Goal: Information Seeking & Learning: Learn about a topic

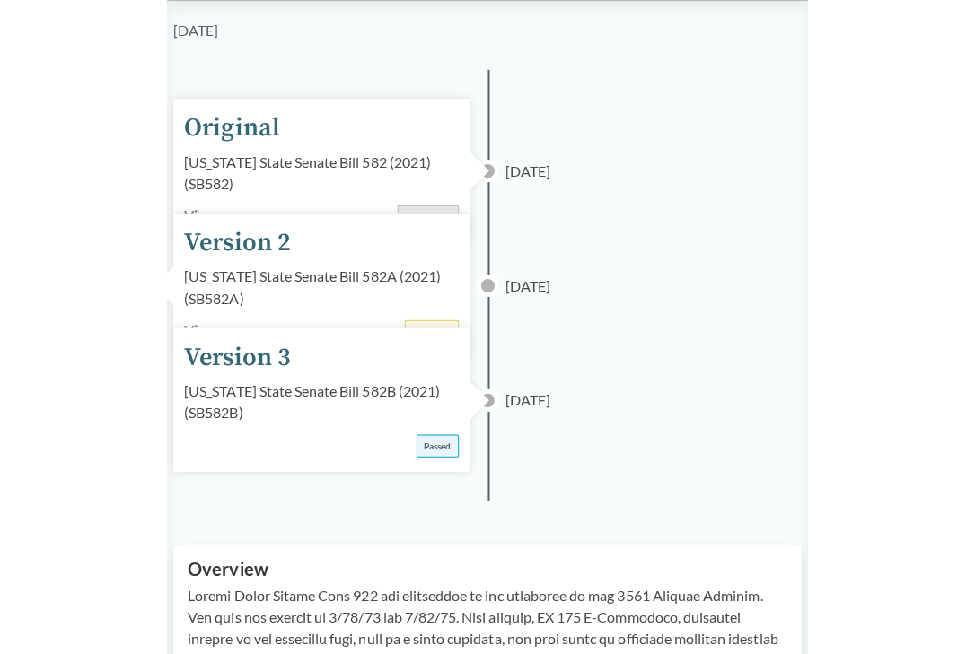
scroll to position [170, 0]
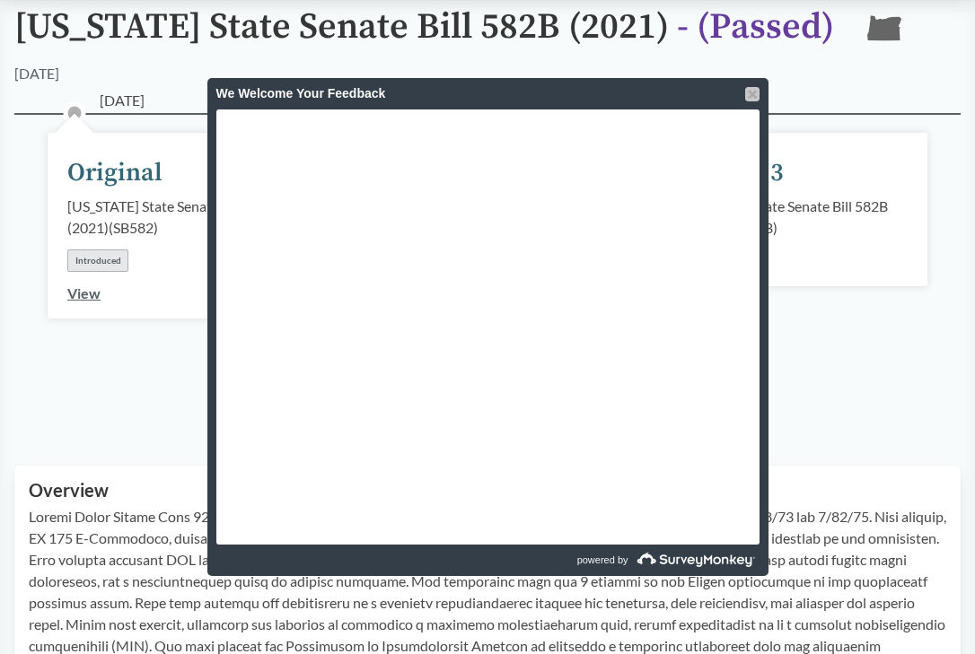
click at [636, 92] on div at bounding box center [752, 94] width 14 height 14
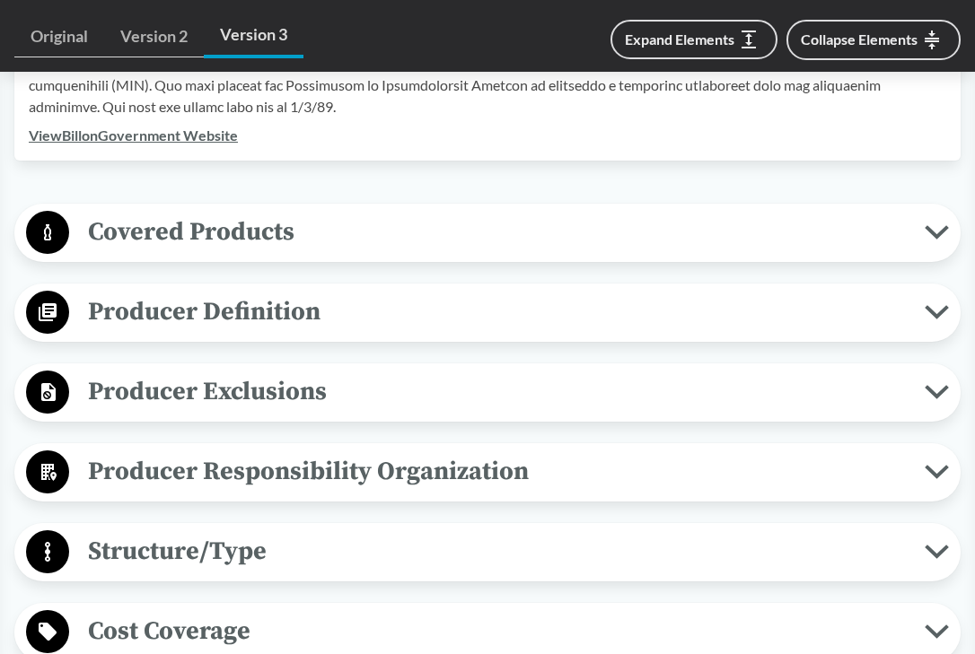
scroll to position [733, 0]
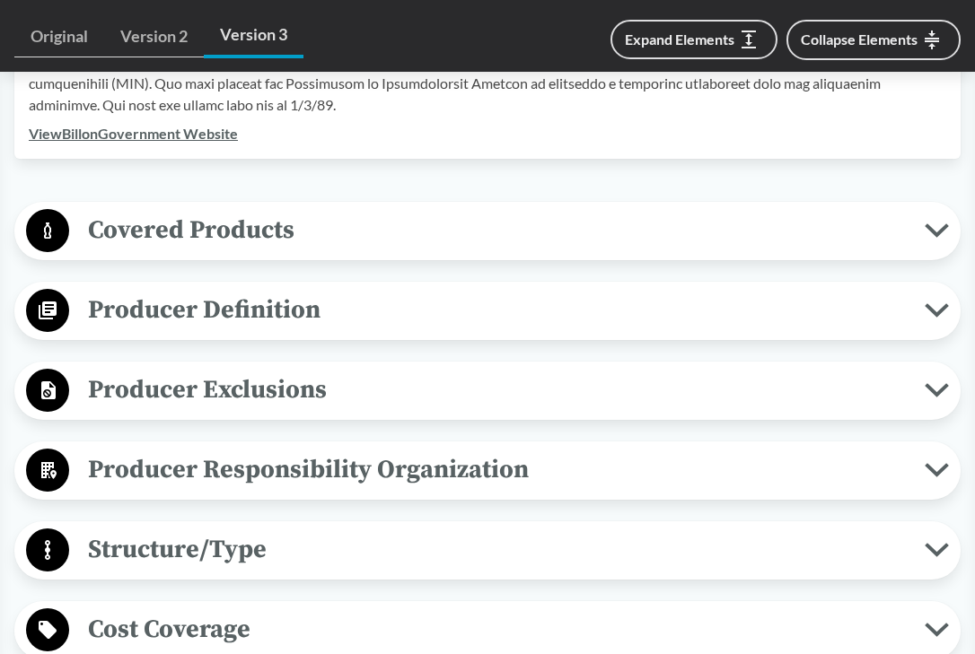
click at [268, 401] on span "Producer Exclusions" at bounding box center [497, 390] width 856 height 40
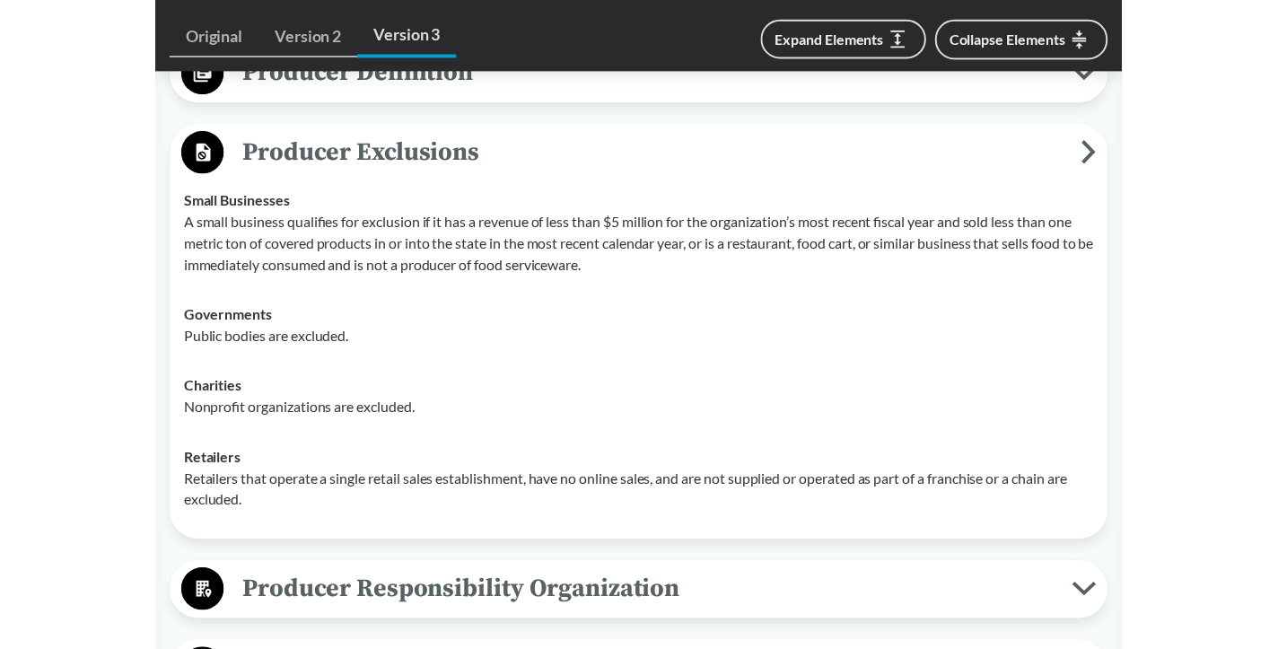
scroll to position [1014, 0]
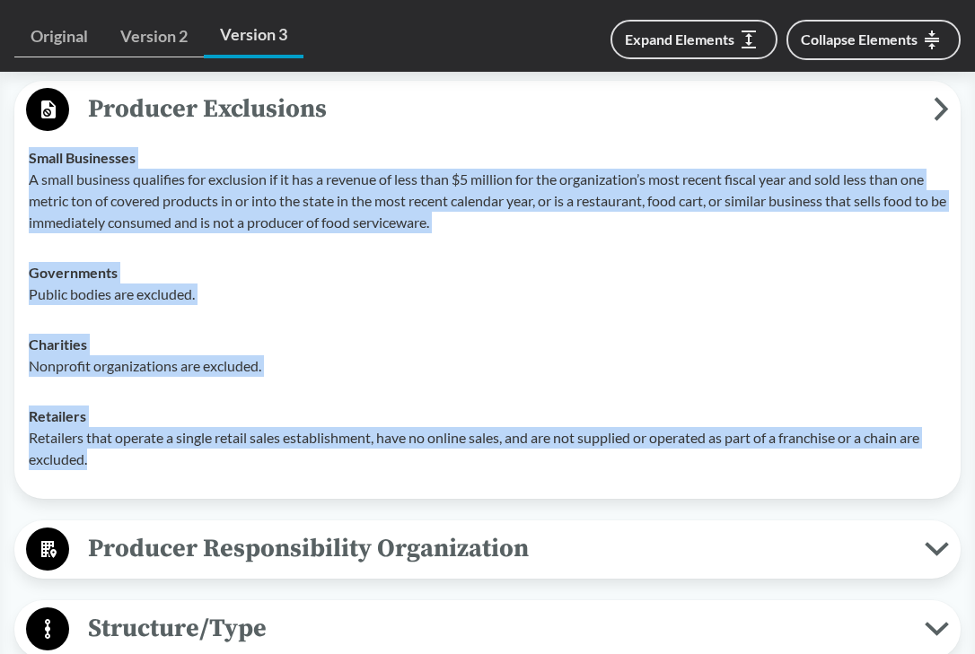
drag, startPoint x: 94, startPoint y: 454, endPoint x: 2, endPoint y: 190, distance: 279.7
click at [2, 190] on div "‹ Back to results Oregon State Senate Bill 582B (2021) - ( Passed ) OR 08/06/20…" at bounding box center [487, 582] width 975 height 2925
copy tbody "Small Businesses A small business qualifies for exclusion if it has a revenue o…"
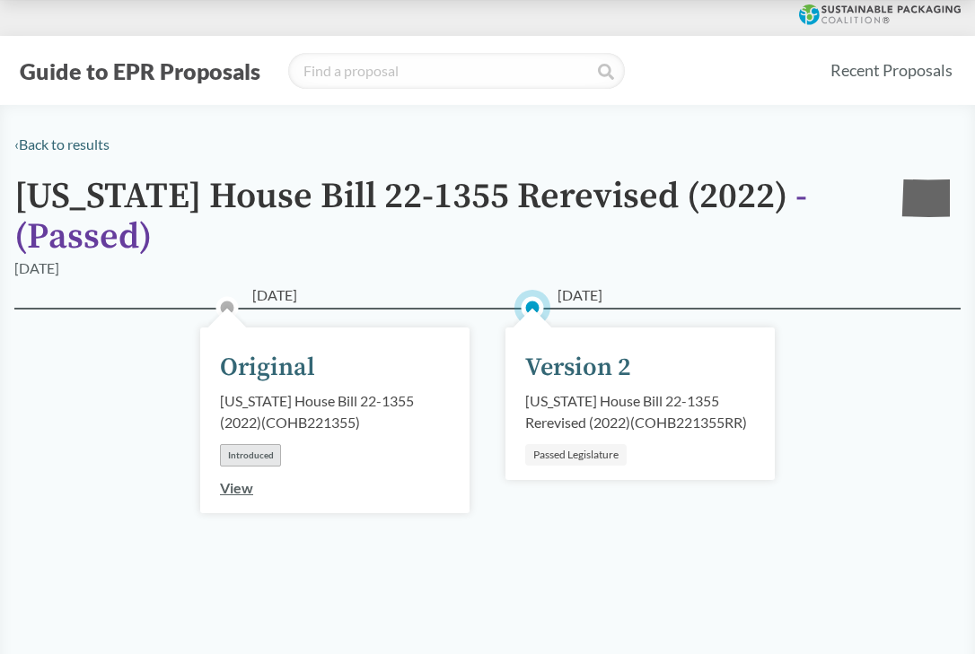
click at [242, 491] on link "View" at bounding box center [236, 487] width 33 height 17
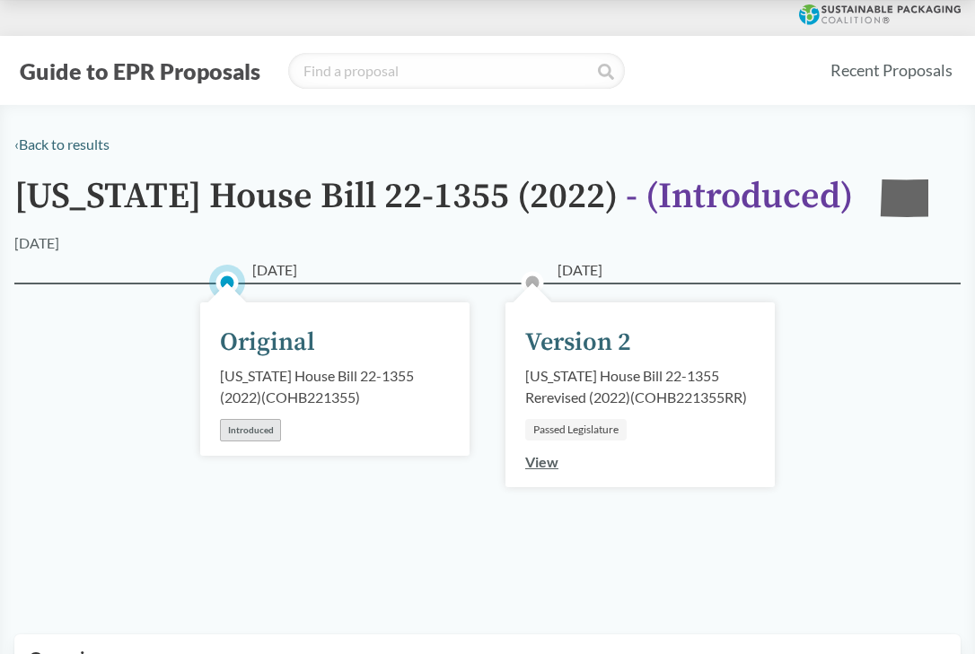
click at [549, 462] on link "View" at bounding box center [541, 461] width 33 height 17
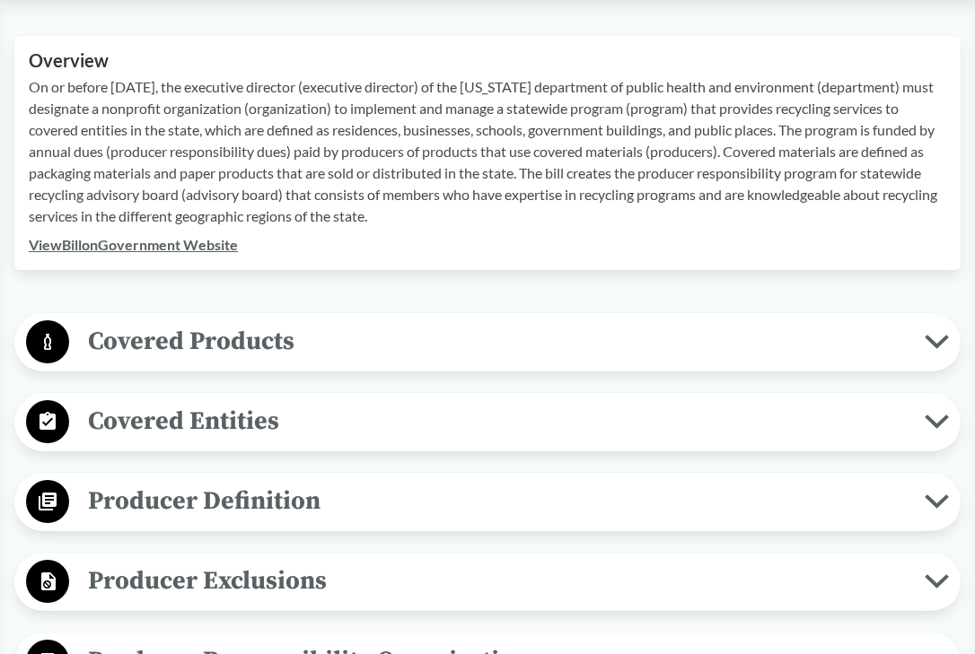
scroll to position [628, 0]
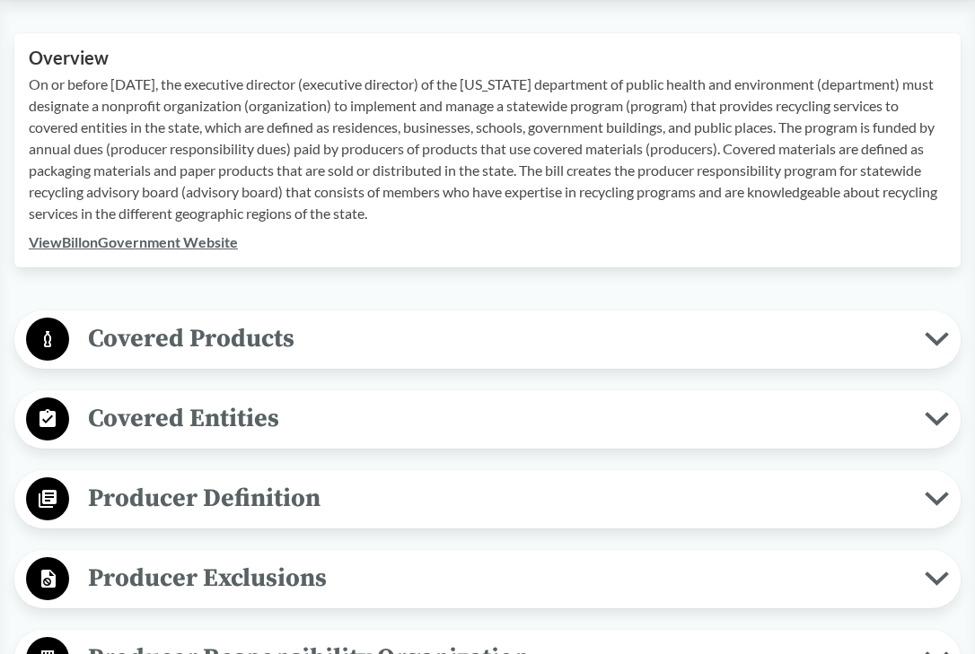
click at [190, 335] on span "Covered Products" at bounding box center [497, 339] width 856 height 40
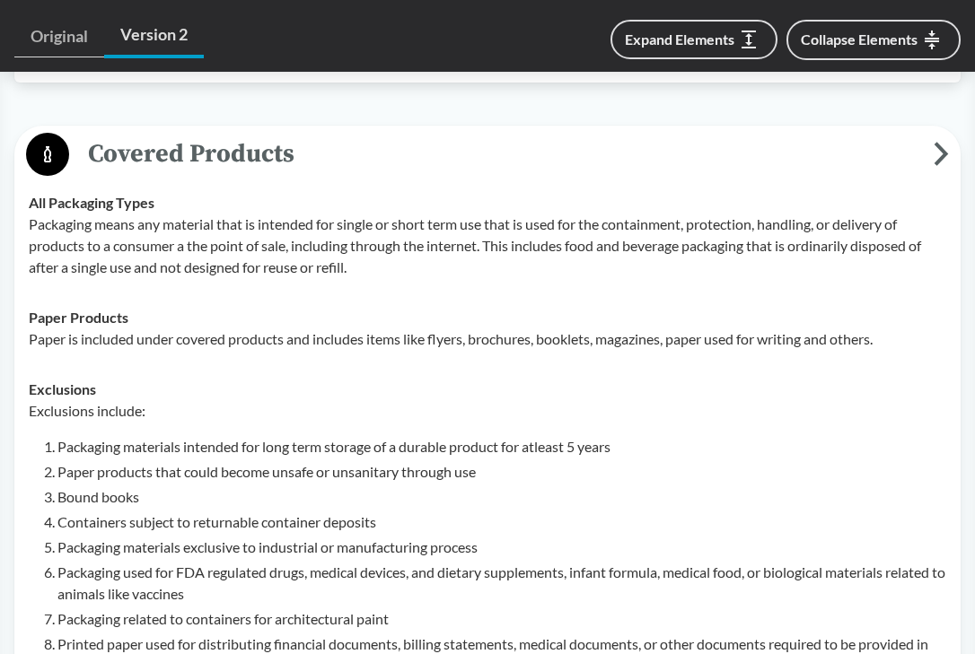
scroll to position [823, 0]
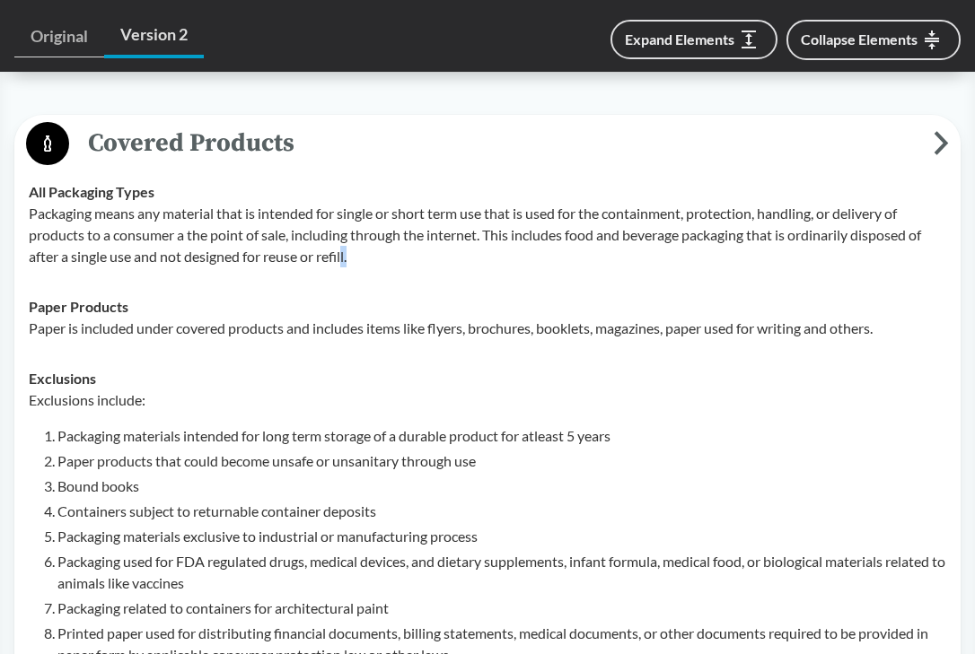
drag, startPoint x: 374, startPoint y: 253, endPoint x: 346, endPoint y: 252, distance: 28.7
click at [346, 252] on p "Packaging means any material that is intended for single or short term use that…" at bounding box center [487, 235] width 917 height 65
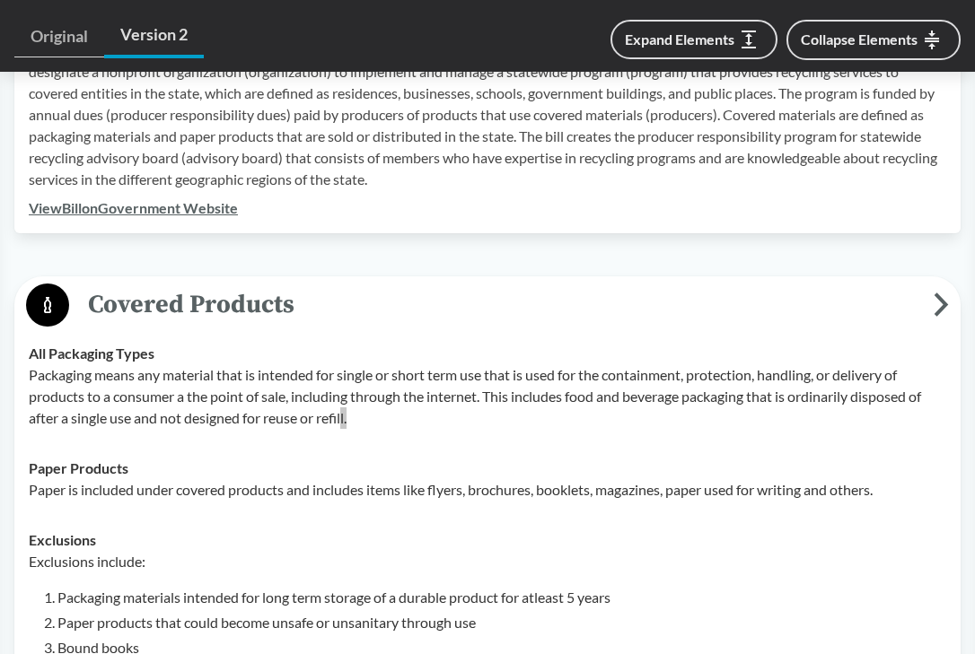
scroll to position [785, 0]
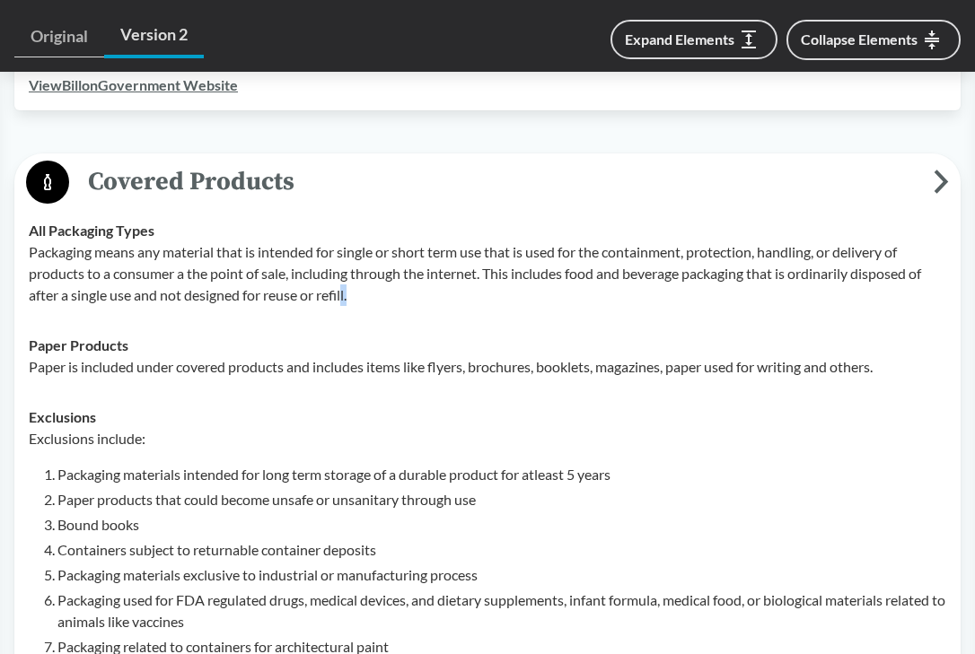
click at [366, 307] on td "All Packaging Types Packaging means any material that is intended for single or…" at bounding box center [488, 263] width 934 height 115
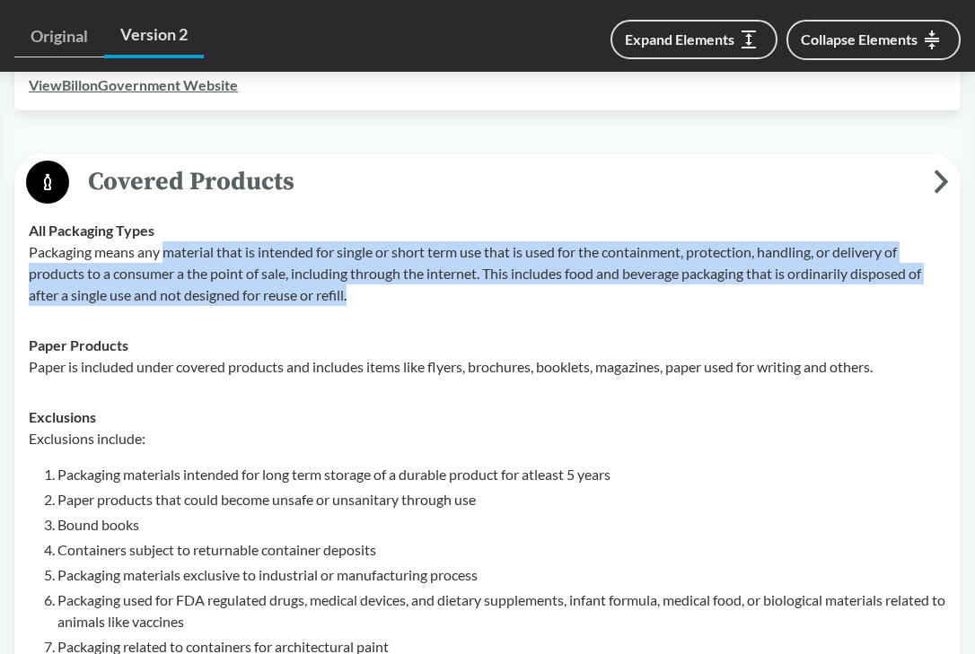
drag, startPoint x: 366, startPoint y: 294, endPoint x: 164, endPoint y: 241, distance: 208.6
click at [163, 241] on p "Packaging means any material that is intended for single or short term use that…" at bounding box center [487, 273] width 917 height 65
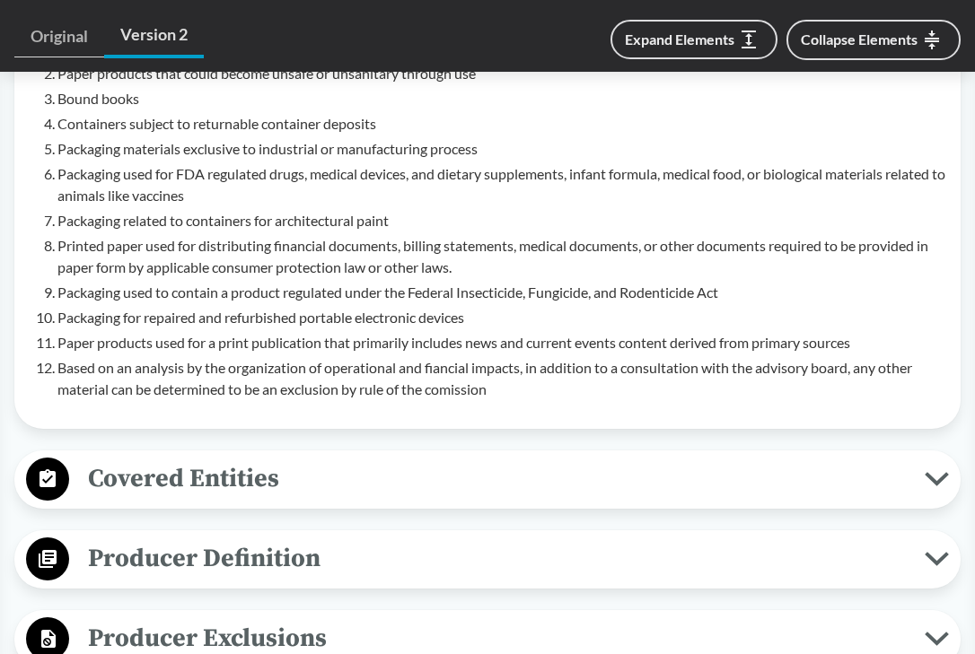
scroll to position [1339, 0]
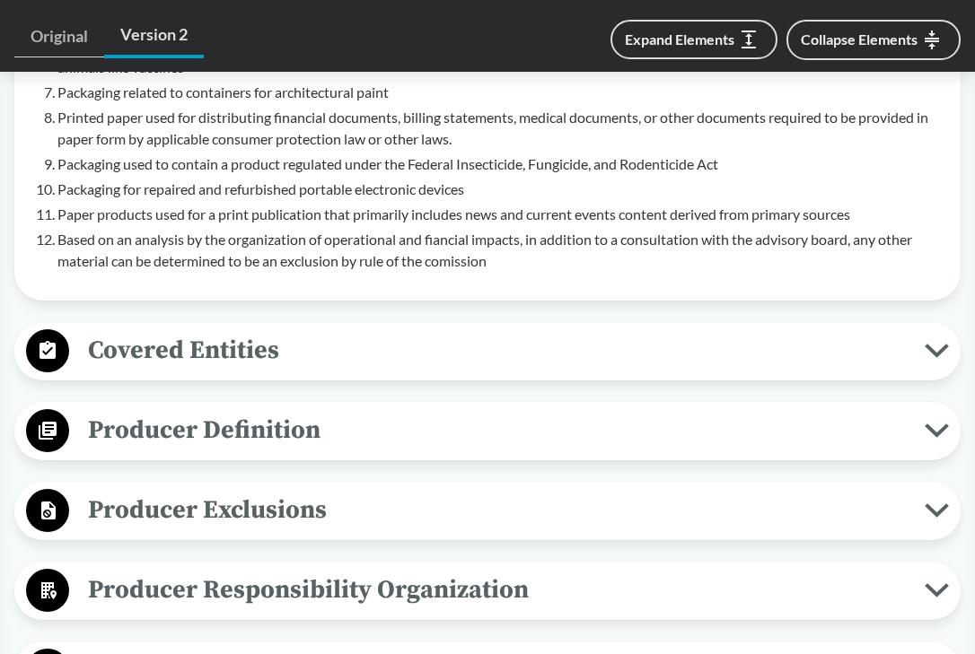
click at [239, 355] on span "Covered Entities" at bounding box center [497, 350] width 856 height 40
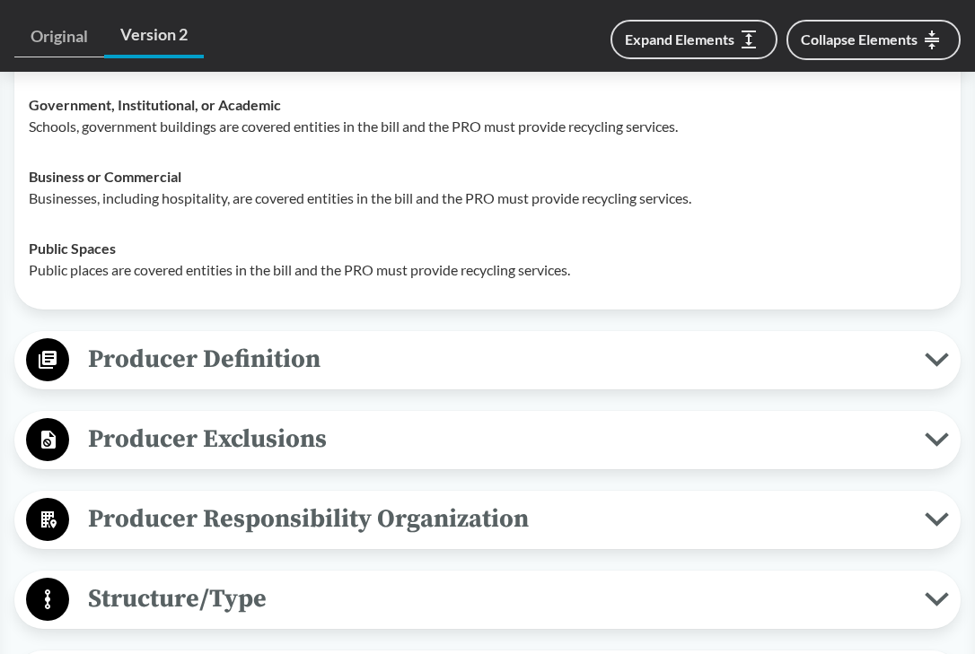
scroll to position [1729, 0]
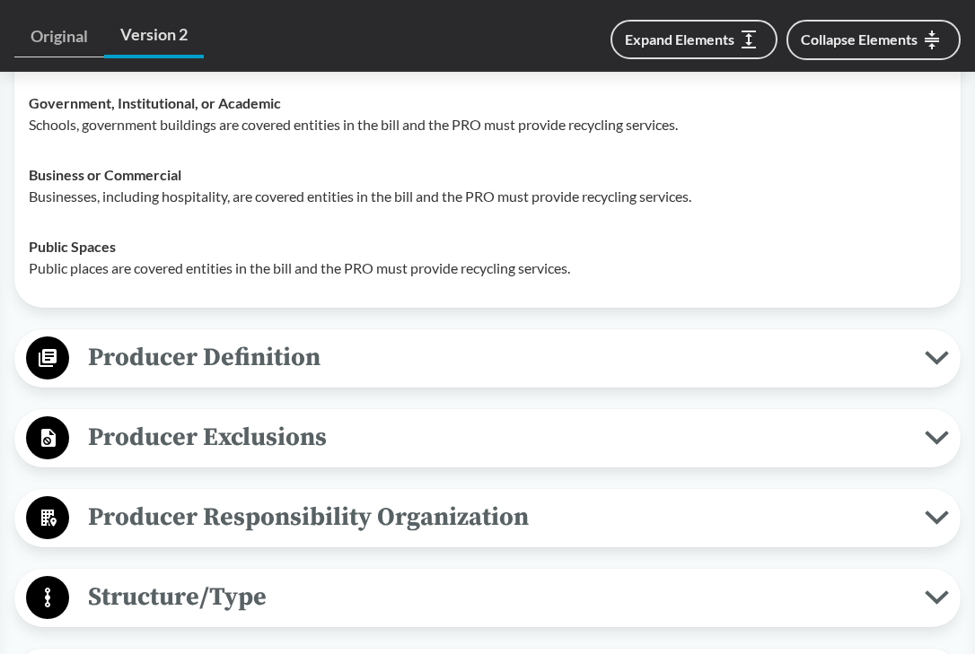
click at [323, 355] on span "Producer Definition" at bounding box center [497, 358] width 856 height 40
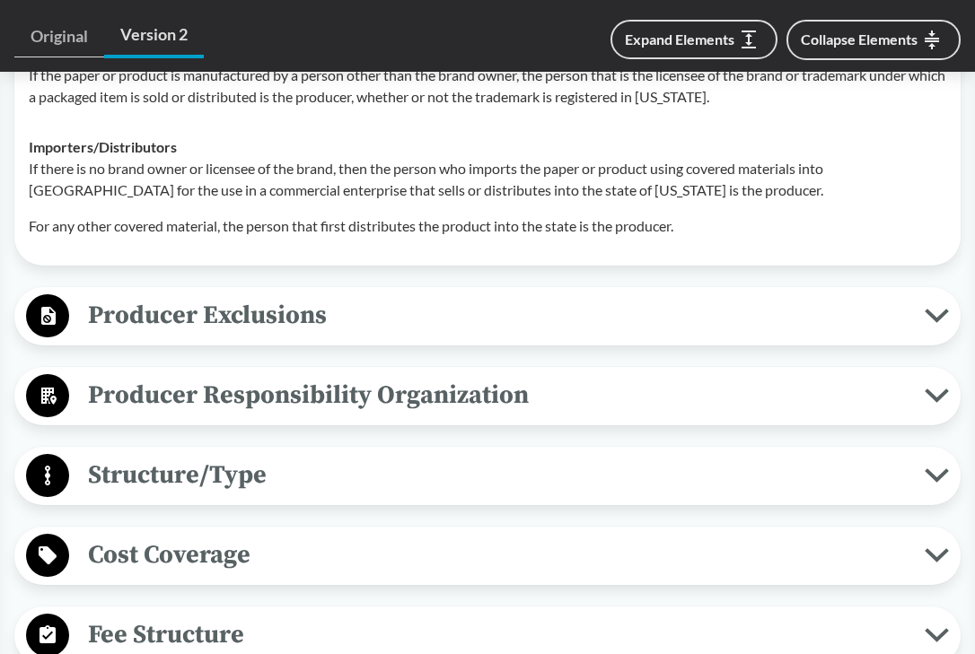
scroll to position [2183, 0]
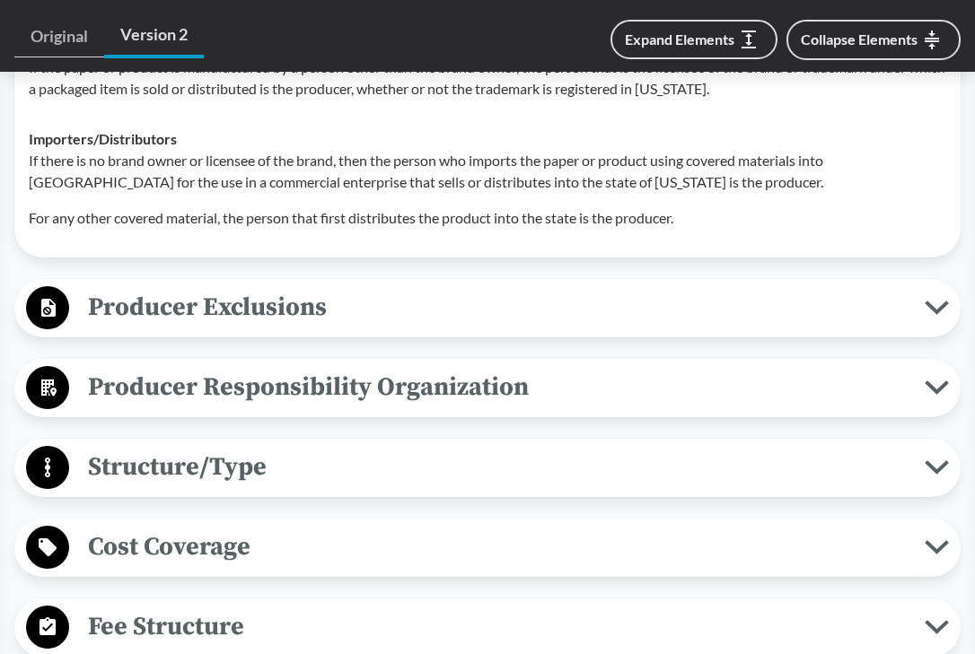
click at [287, 308] on span "Producer Exclusions" at bounding box center [497, 307] width 856 height 40
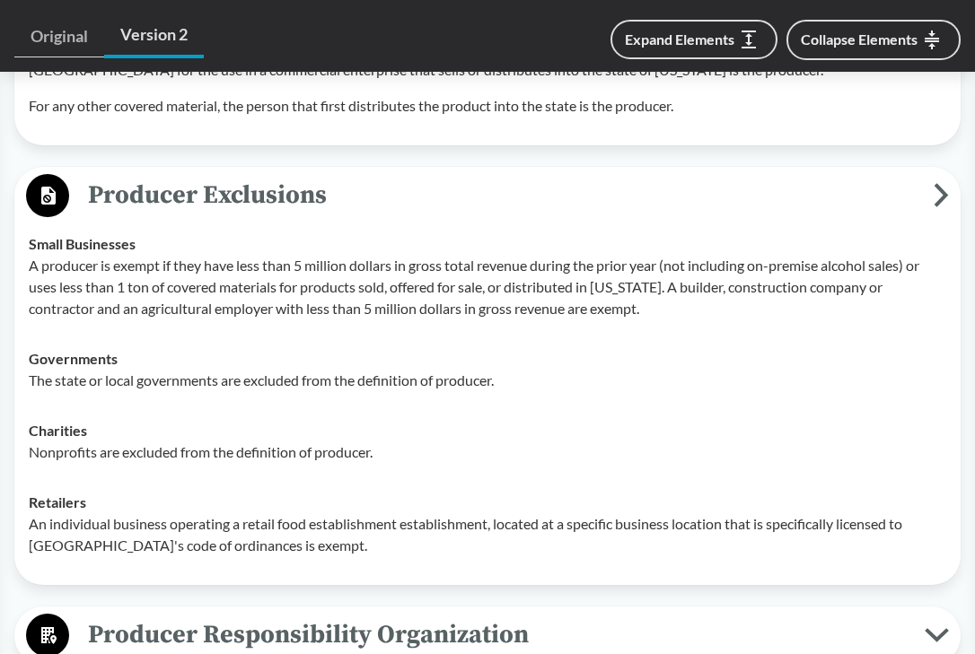
scroll to position [2356, 0]
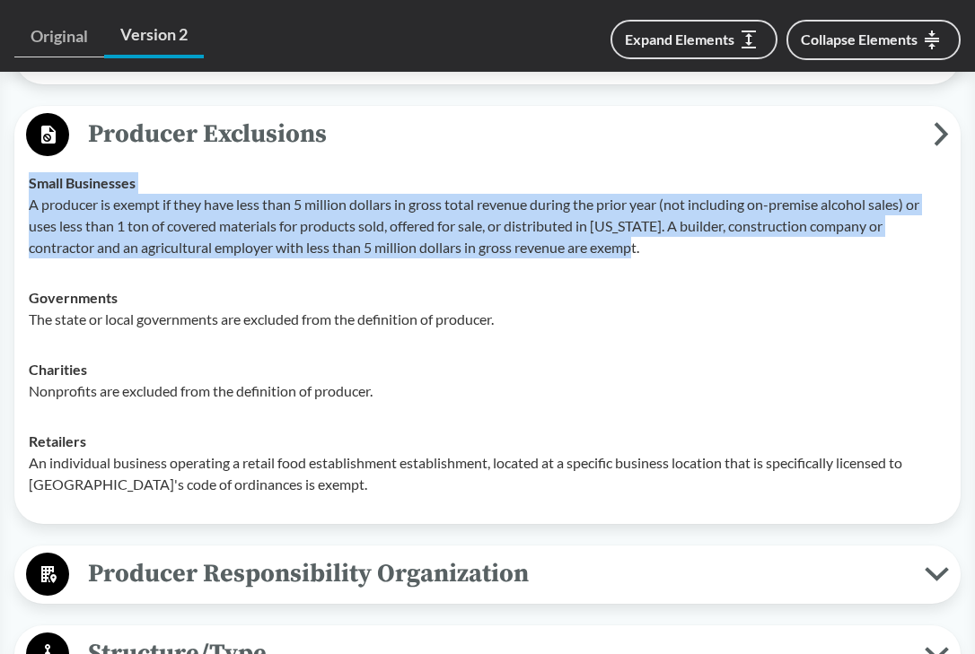
drag, startPoint x: 653, startPoint y: 247, endPoint x: 31, endPoint y: 179, distance: 625.8
click at [31, 179] on div "Small Businesses A producer is exempt if they have less than 5 million dollars …" at bounding box center [487, 215] width 917 height 86
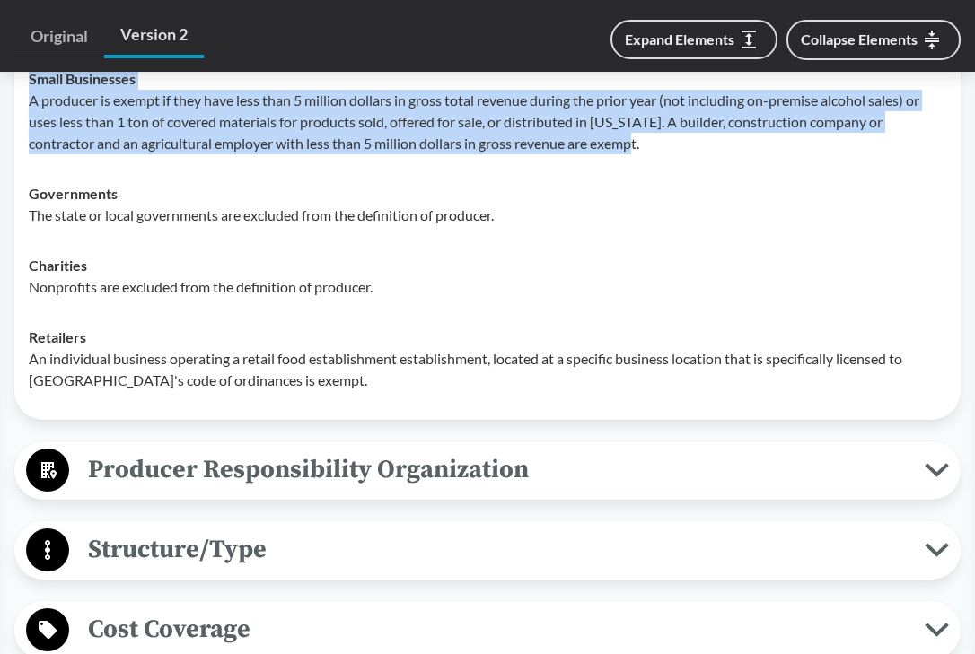
scroll to position [2402, 0]
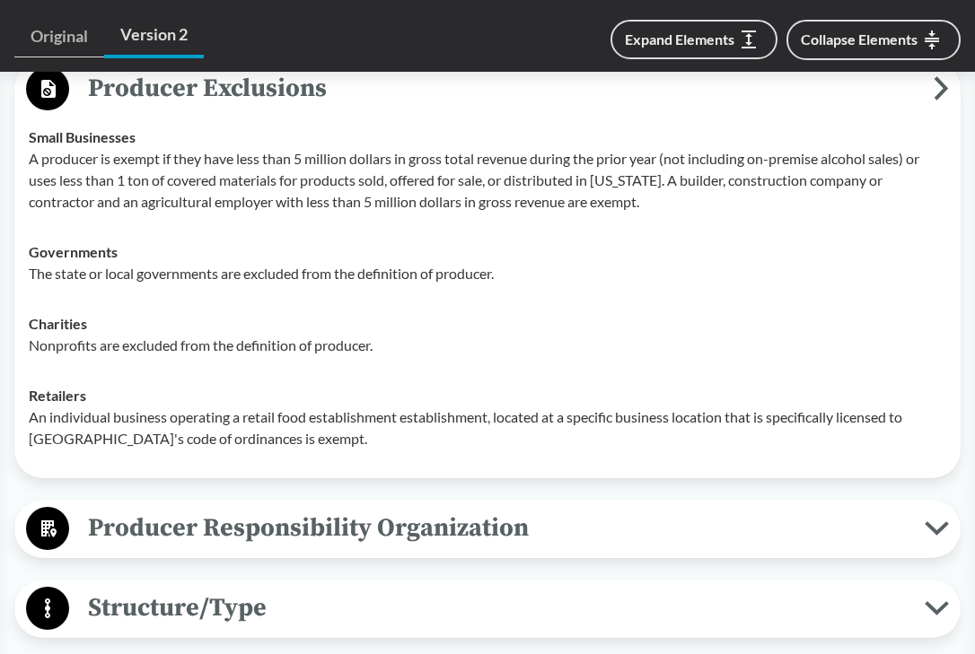
click at [368, 410] on p "An individual business operating a retail food establishment establishment, loc…" at bounding box center [487, 428] width 917 height 43
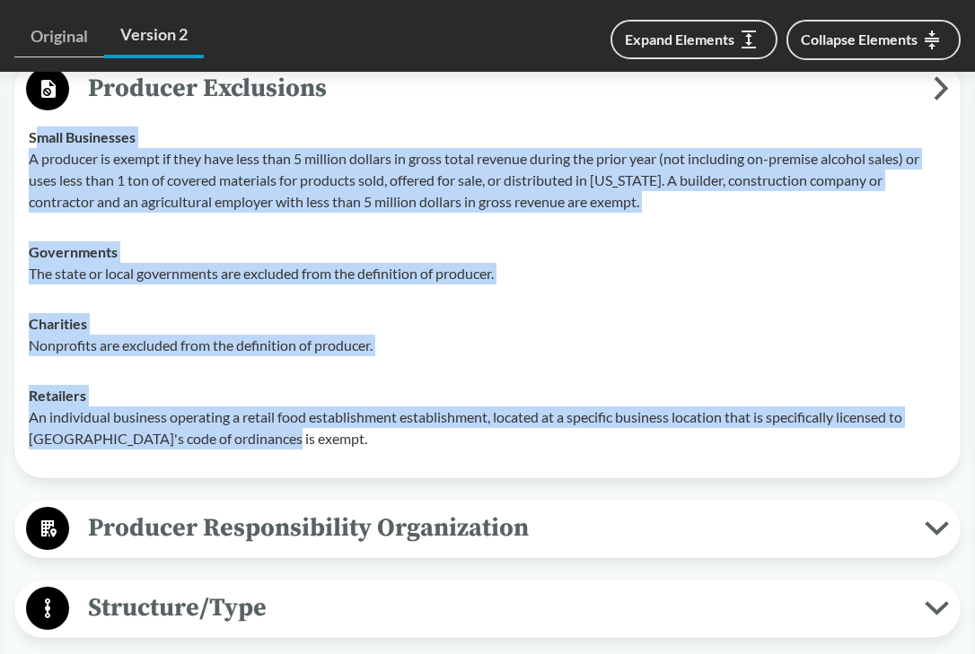
drag, startPoint x: 277, startPoint y: 434, endPoint x: 34, endPoint y: 135, distance: 386.1
click at [34, 135] on tbody "Small Businesses A producer is exempt if they have less than 5 million dollars …" at bounding box center [488, 288] width 934 height 352
copy tbody "mall Businesses A producer is exempt if they have less than 5 million dollars i…"
click at [196, 537] on span "Producer Responsibility Organization" at bounding box center [497, 528] width 856 height 40
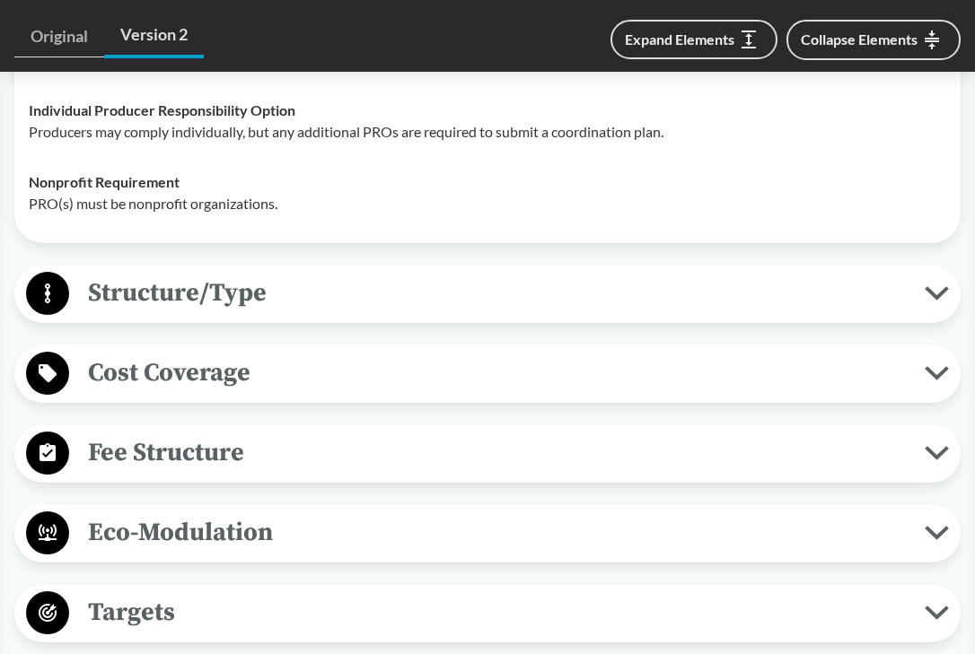
scroll to position [2943, 0]
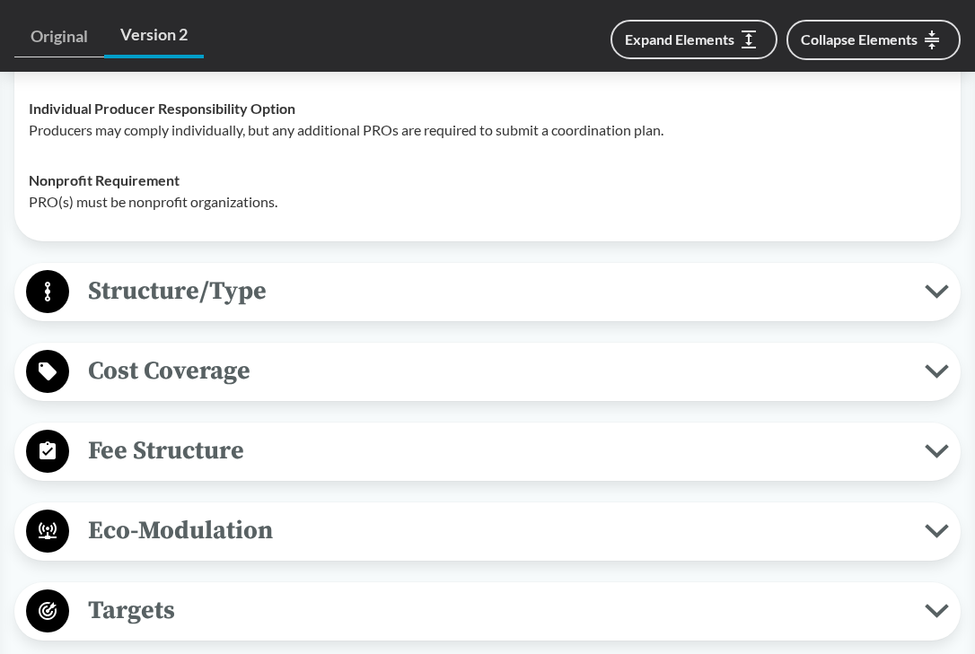
click at [198, 362] on span "Cost Coverage" at bounding box center [497, 371] width 856 height 40
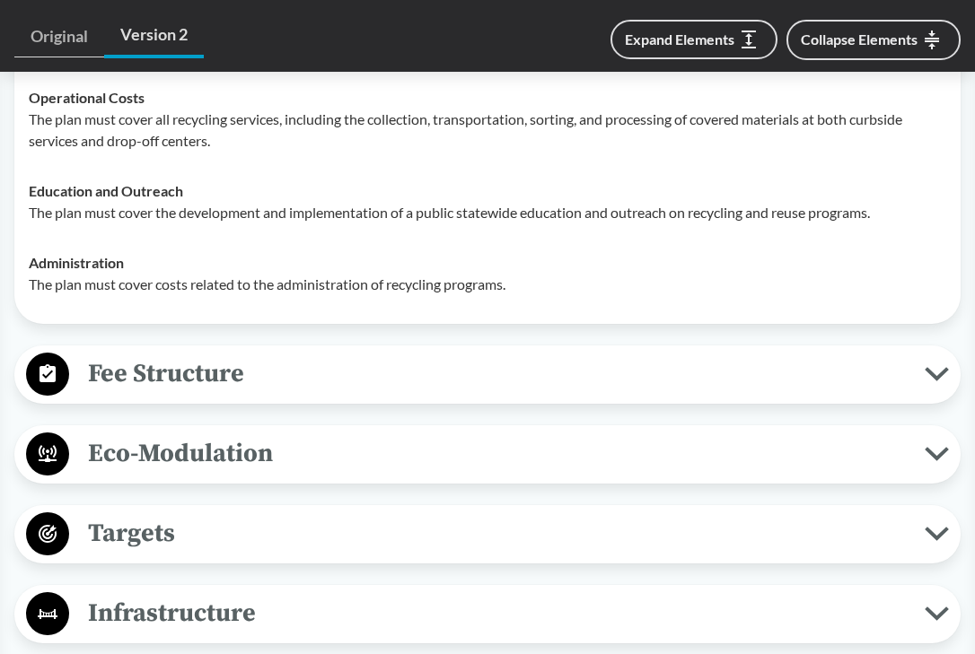
scroll to position [3287, 0]
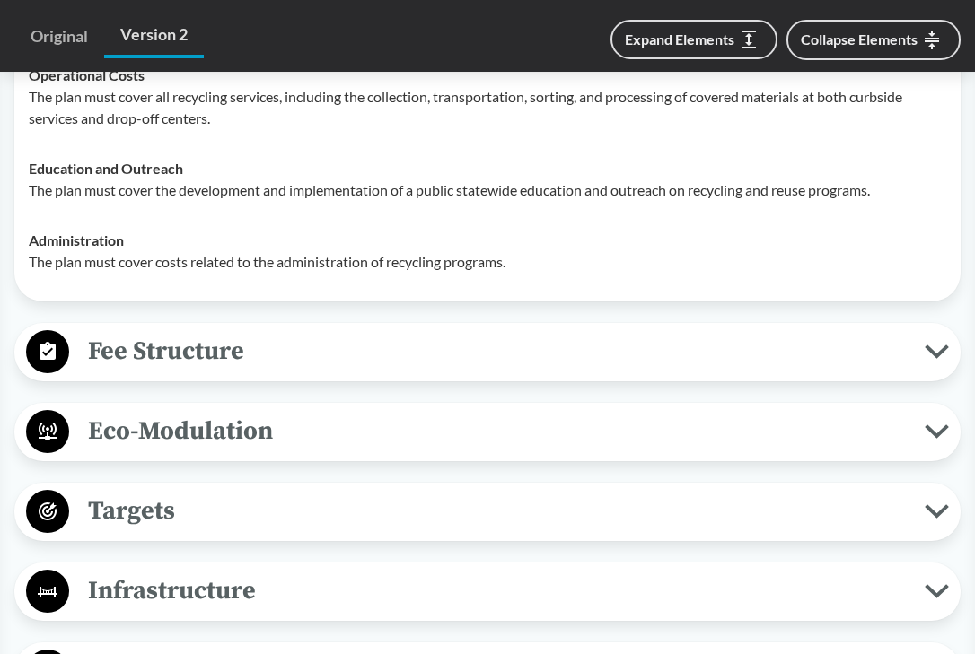
click at [188, 351] on span "Fee Structure" at bounding box center [497, 351] width 856 height 40
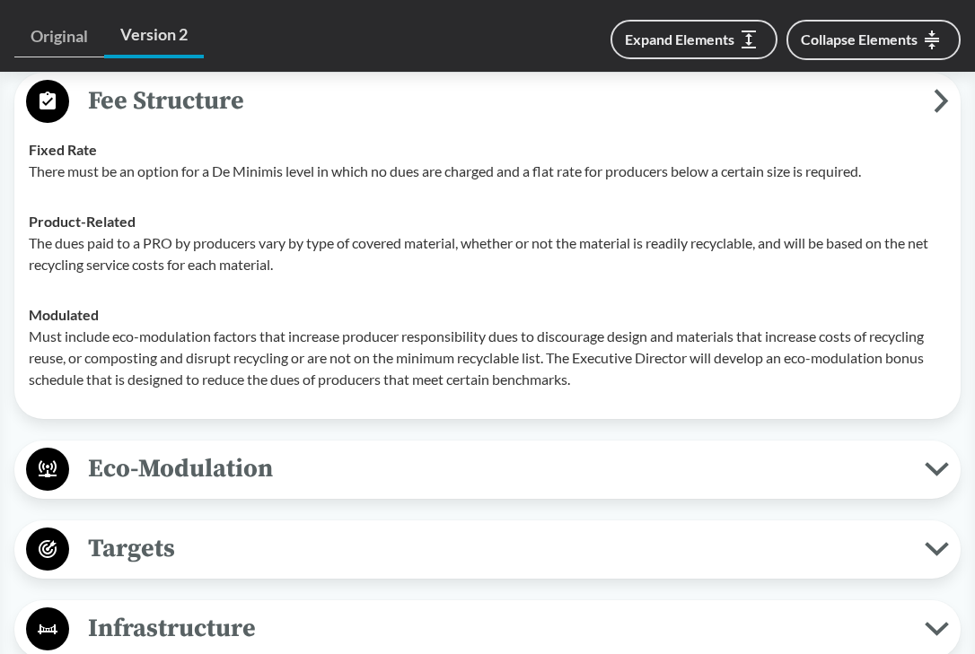
scroll to position [3536, 0]
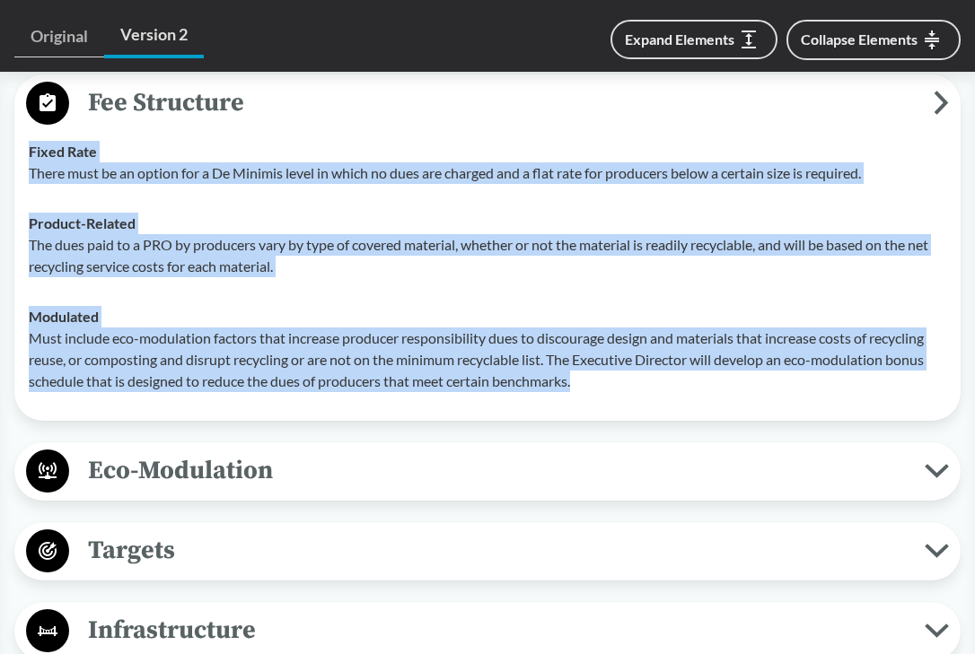
drag, startPoint x: 584, startPoint y: 384, endPoint x: 28, endPoint y: 156, distance: 600.6
click at [28, 156] on tbody "Fixed Rate There must be an option for a De Minimis level in which no dues are …" at bounding box center [488, 267] width 934 height 280
copy tbody "Fixed Rate There must be an option for a De Minimis level in which no dues are …"
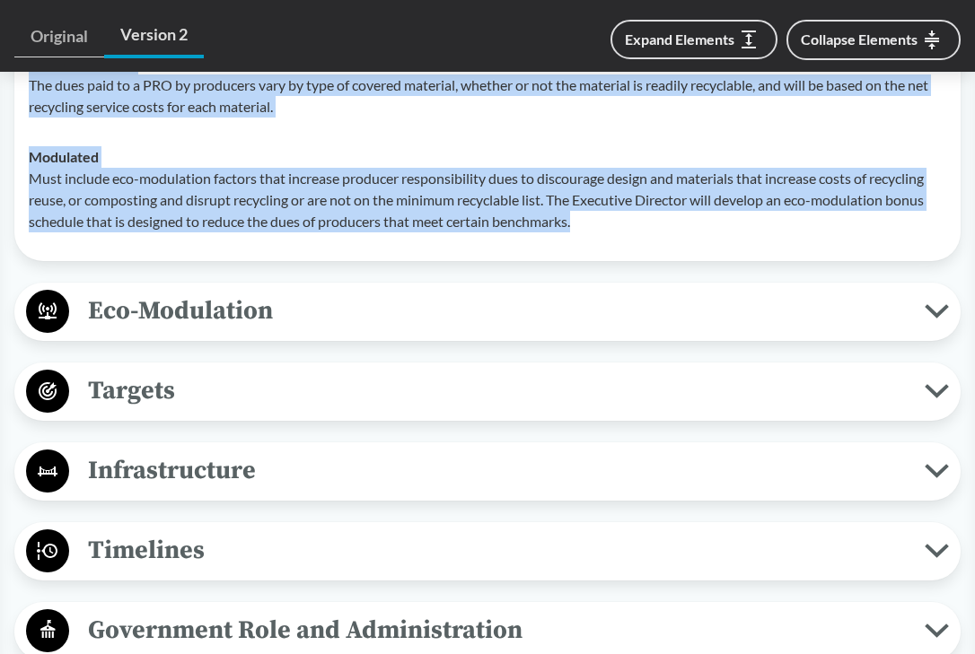
scroll to position [3706, 0]
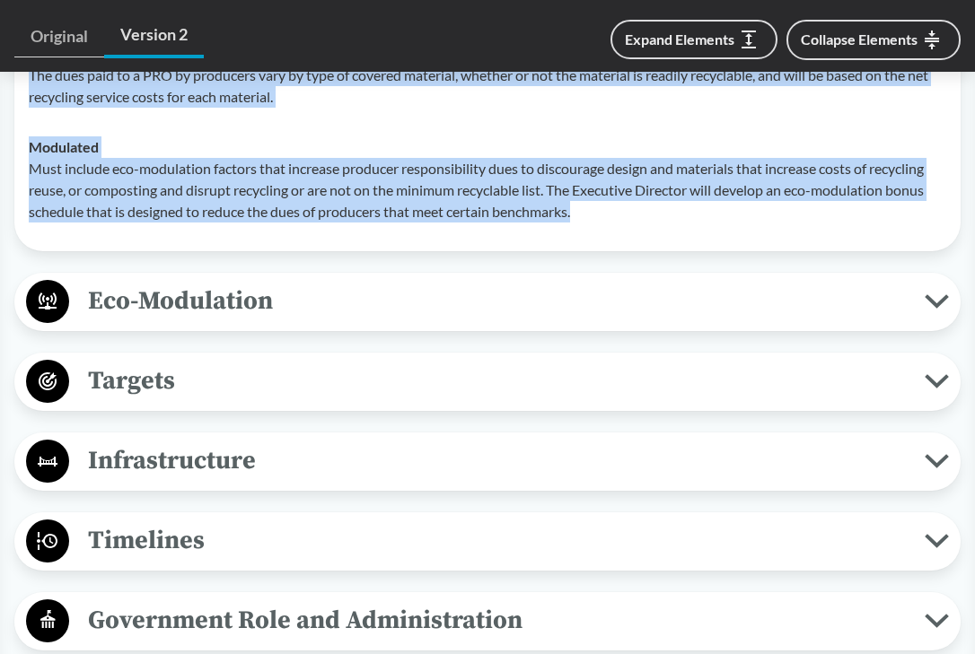
click at [149, 529] on span "Timelines" at bounding box center [497, 541] width 856 height 40
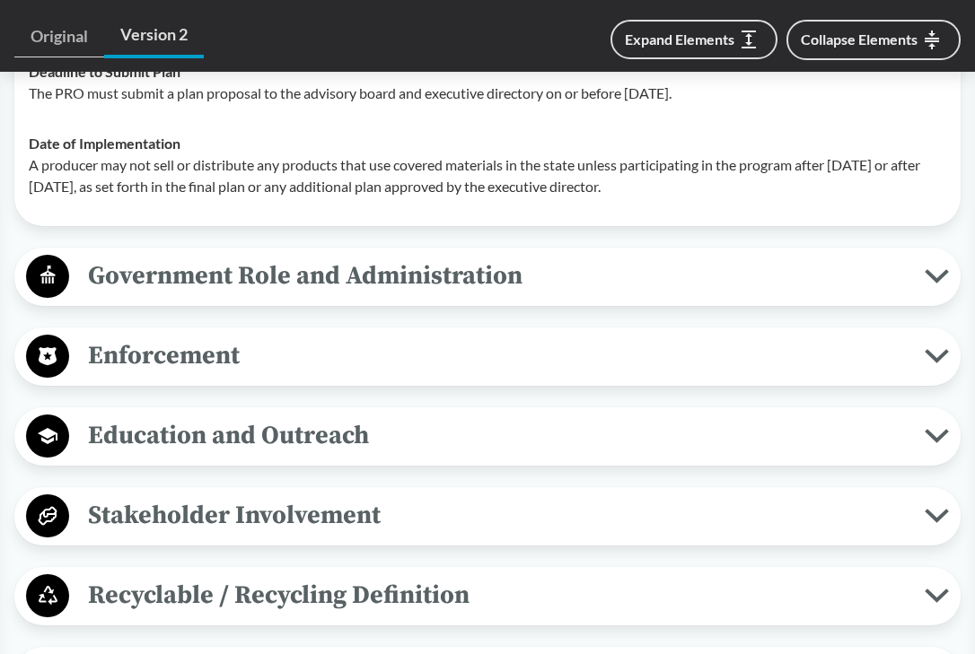
scroll to position [4298, 0]
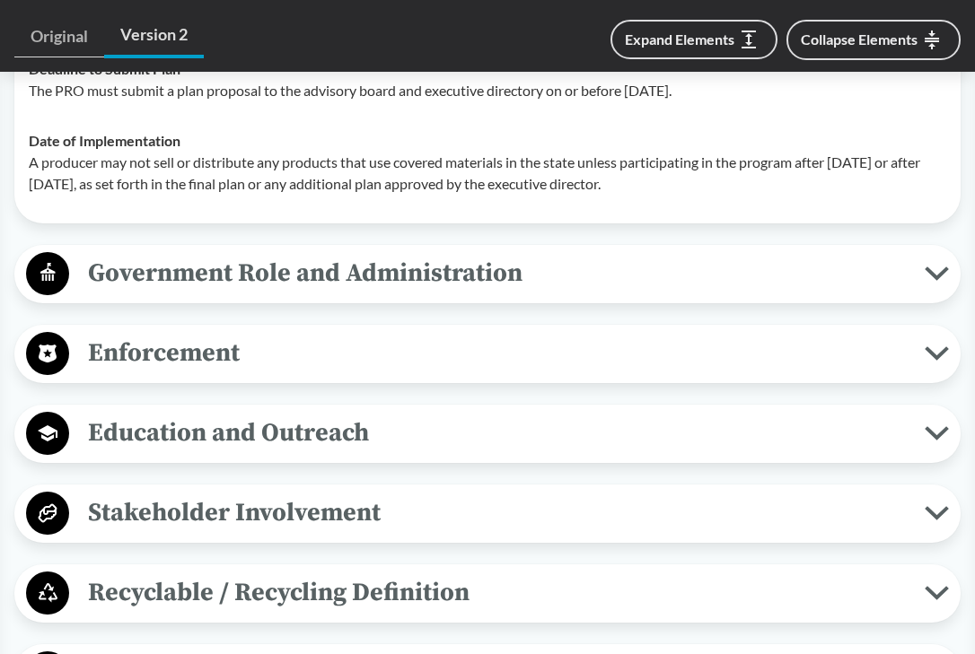
click at [172, 353] on span "Enforcement" at bounding box center [497, 353] width 856 height 40
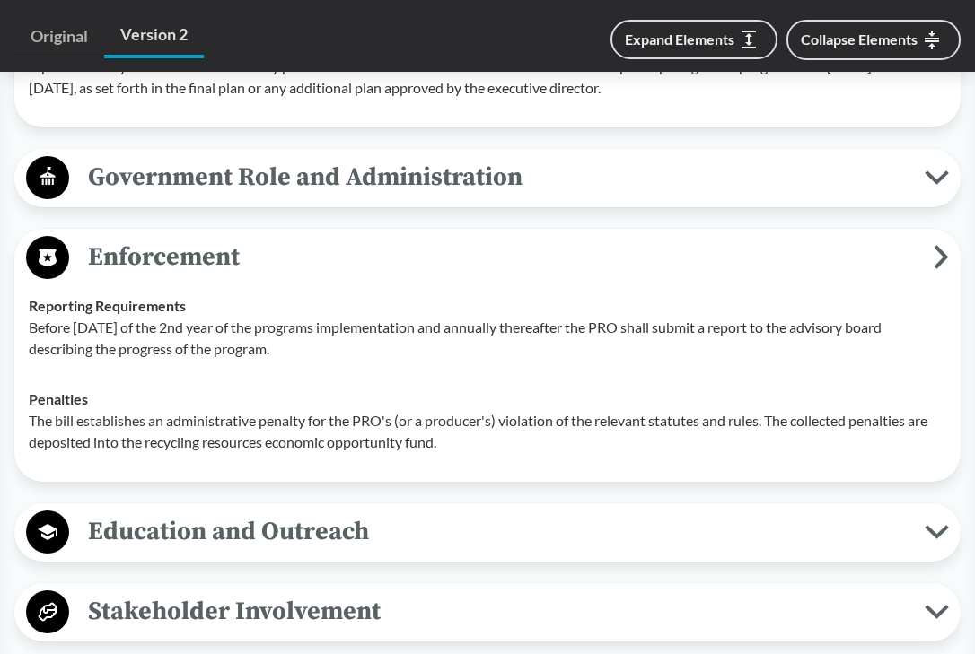
scroll to position [4404, 0]
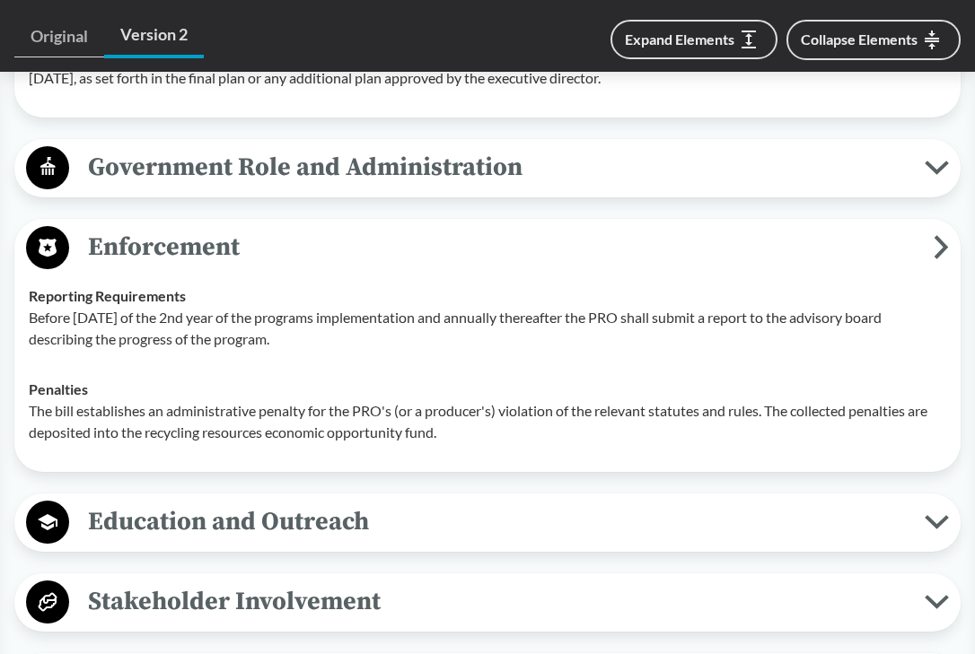
click at [34, 408] on p "The bill establishes an administrative penalty for the PRO's (or a producer's) …" at bounding box center [487, 421] width 917 height 43
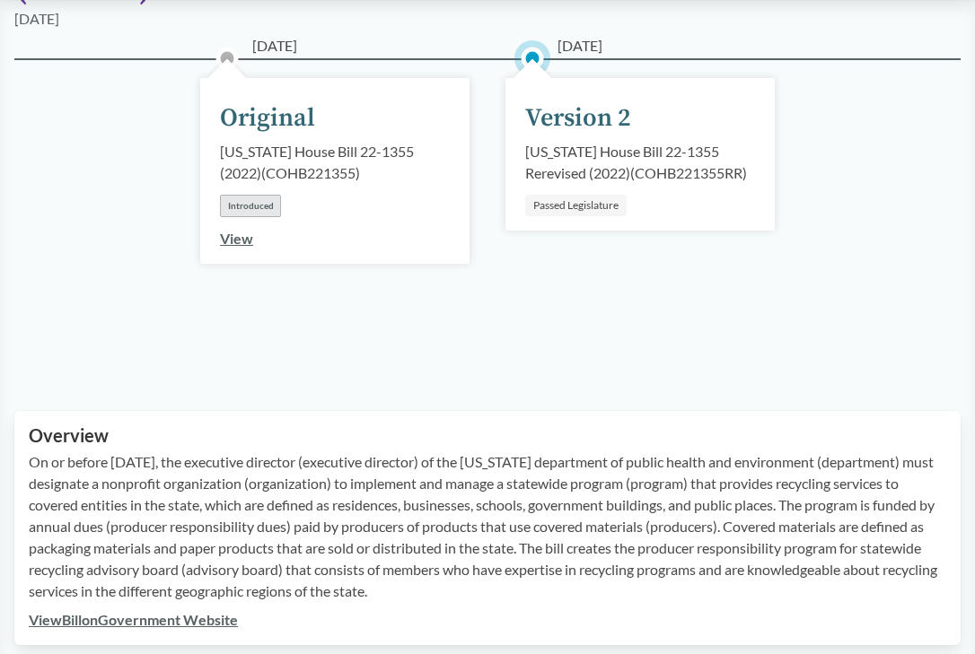
scroll to position [186, 0]
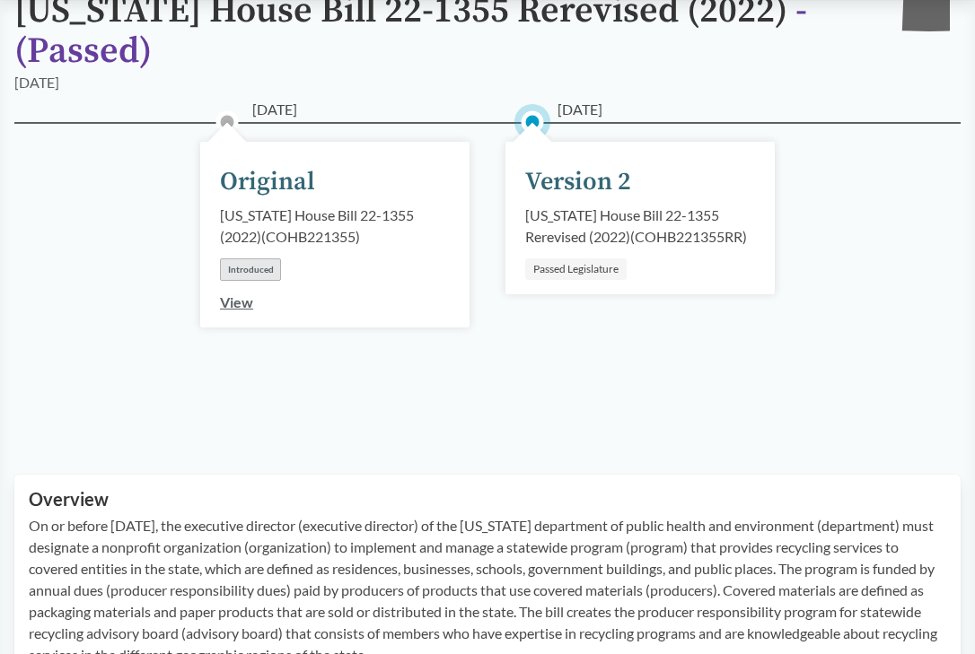
click at [619, 212] on div "[US_STATE] House Bill 22-1355 Rerevised (2022) ( COHB221355RR )" at bounding box center [640, 226] width 230 height 43
click at [532, 118] on circle at bounding box center [532, 122] width 18 height 18
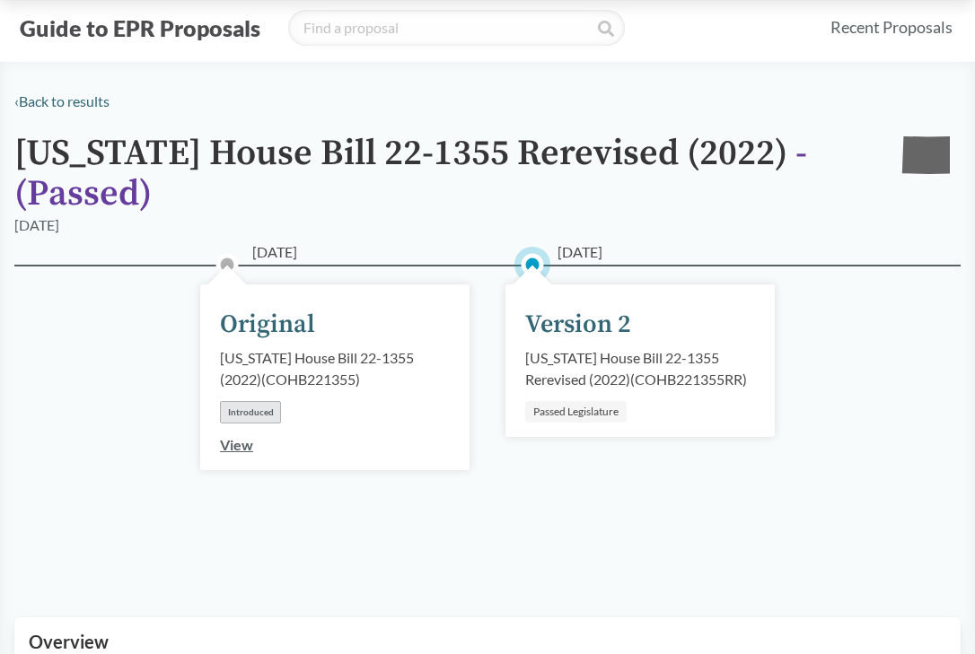
scroll to position [0, 0]
